Goal: Task Accomplishment & Management: Manage account settings

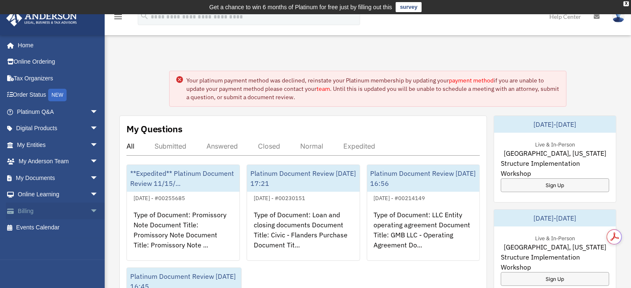
click at [90, 209] on span "arrow_drop_down" at bounding box center [98, 211] width 17 height 17
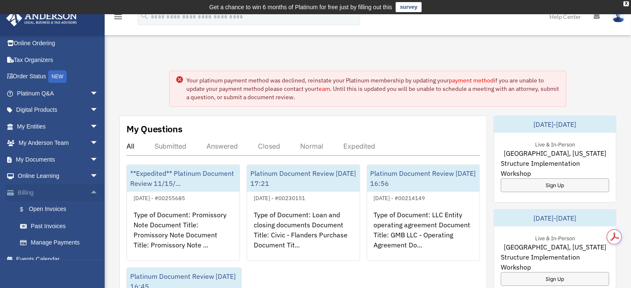
scroll to position [27, 0]
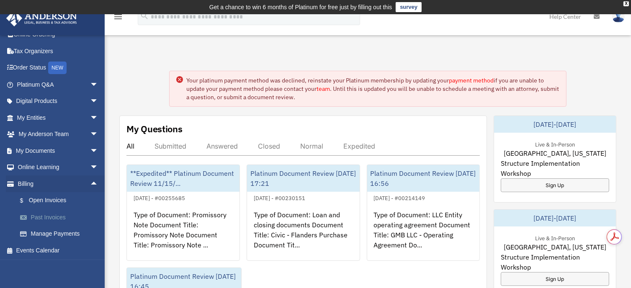
click at [54, 214] on link "Past Invoices" at bounding box center [61, 217] width 99 height 17
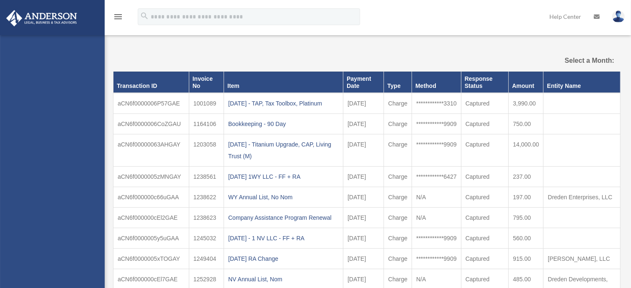
select select
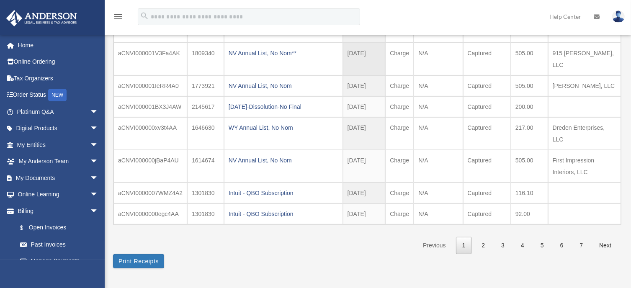
scroll to position [292, 0]
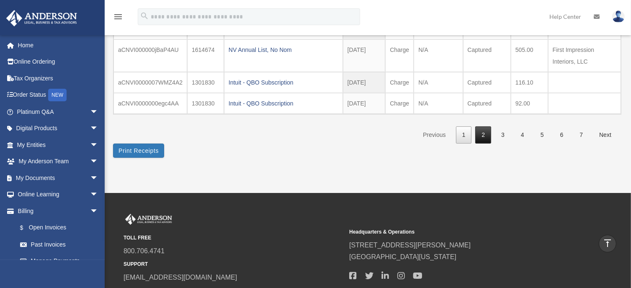
click at [486, 126] on link "2" at bounding box center [483, 134] width 16 height 17
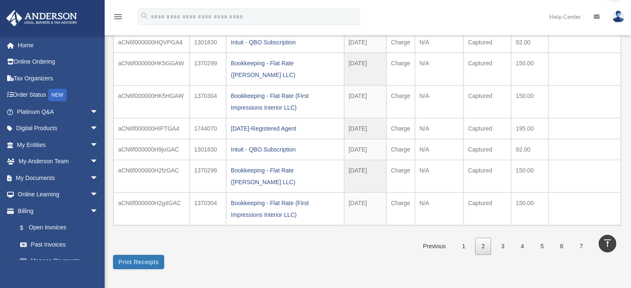
scroll to position [0, 0]
click at [467, 238] on link "1" at bounding box center [464, 246] width 16 height 17
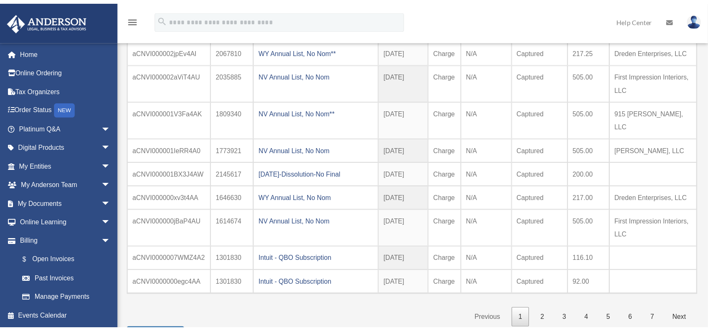
scroll to position [125, 0]
